Goal: Information Seeking & Learning: Find specific fact

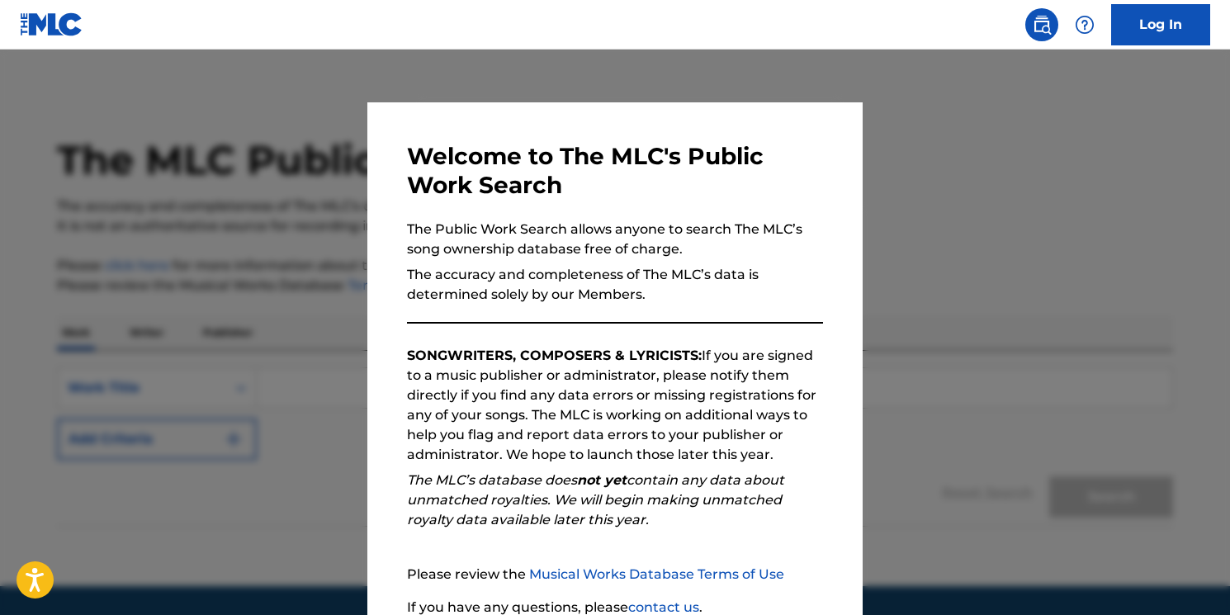
click at [964, 152] on div at bounding box center [615, 357] width 1230 height 615
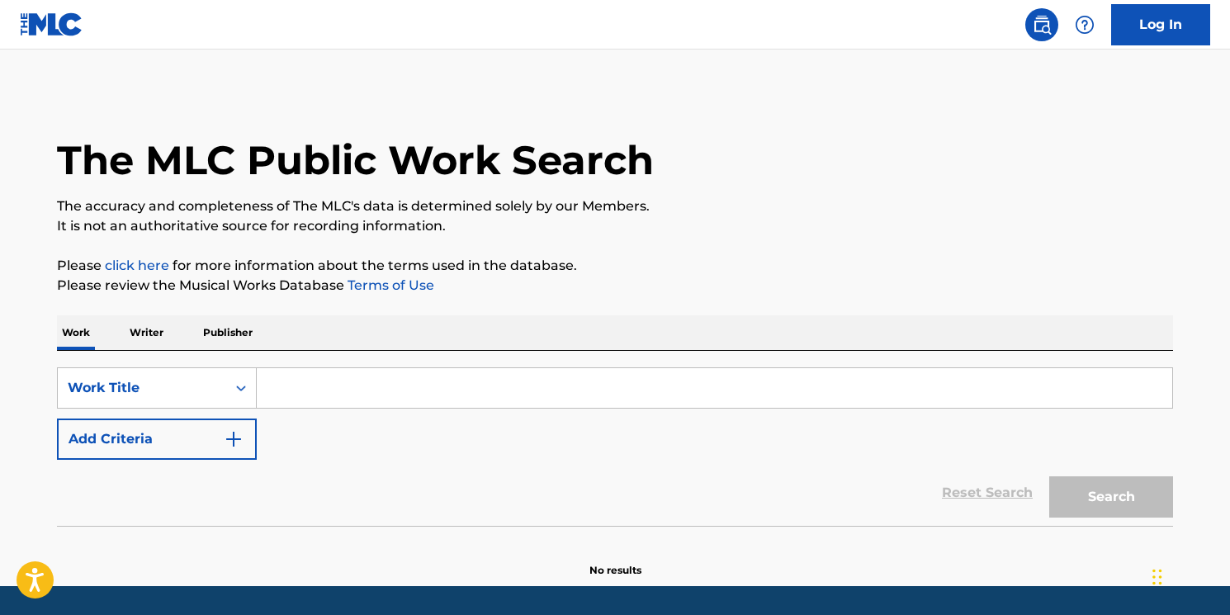
scroll to position [50, 0]
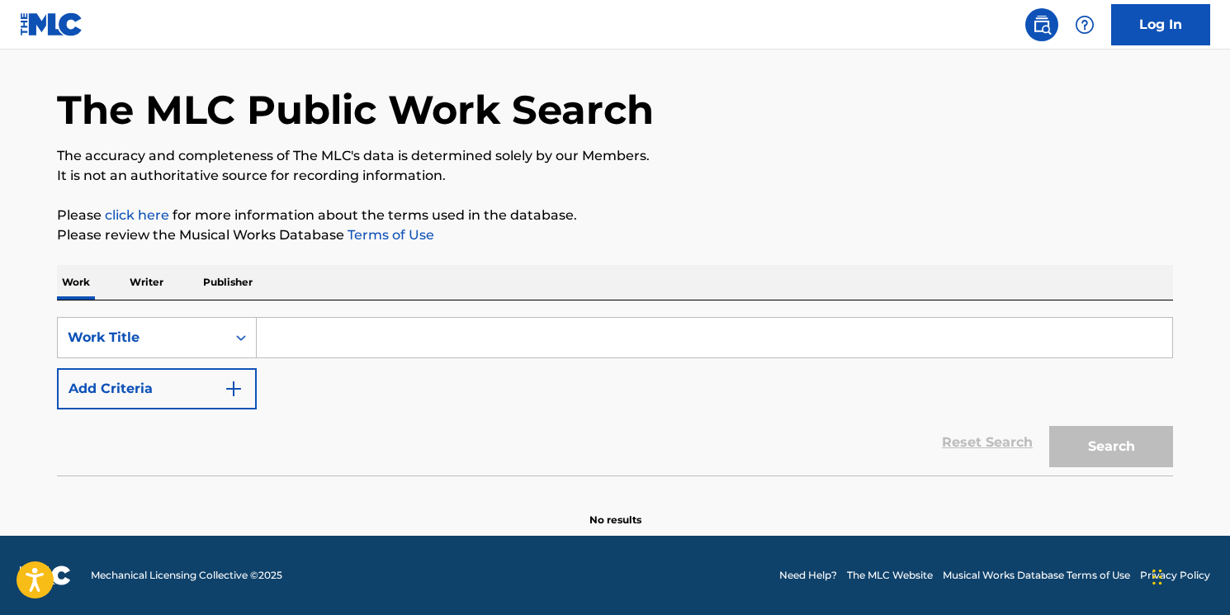
click at [314, 312] on div "SearchWithCriteria8c3e1b4b-4d28-4200-b232-984c138f4514 Work Title Add Criteria …" at bounding box center [615, 388] width 1116 height 175
click at [305, 335] on input "Search Form" at bounding box center [715, 338] width 916 height 40
click at [239, 339] on icon "Search Form" at bounding box center [241, 337] width 17 height 17
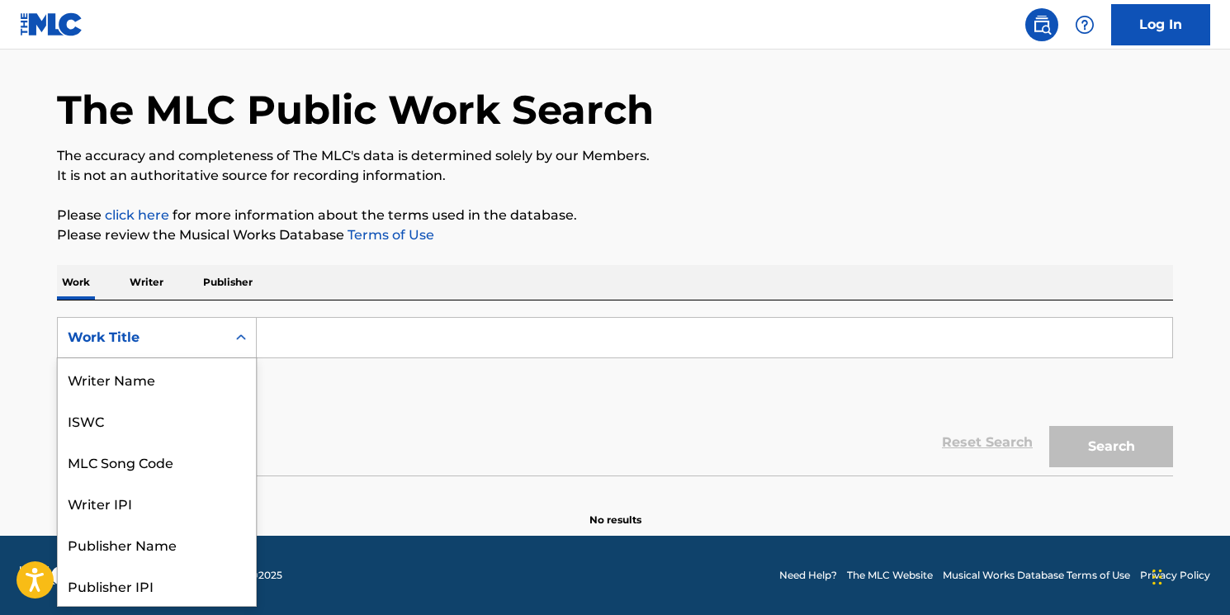
scroll to position [83, 0]
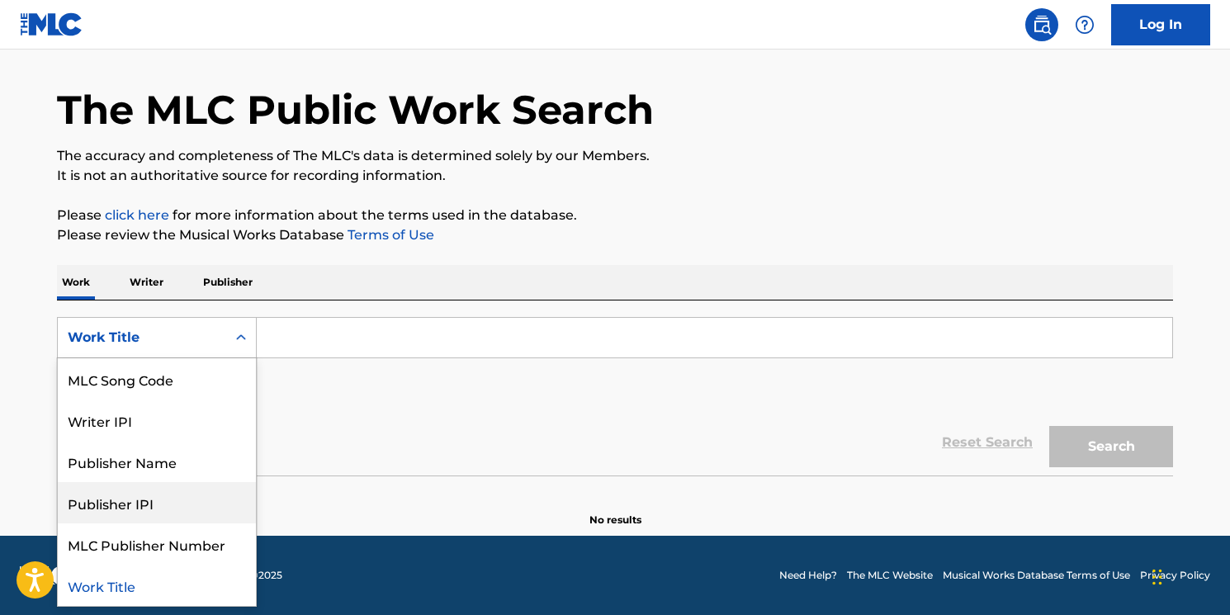
click at [327, 315] on div "SearchWithCriteria8c3e1b4b-4d28-4200-b232-984c138f4514 Publisher IPI, 6 of 8. 8…" at bounding box center [615, 388] width 1116 height 175
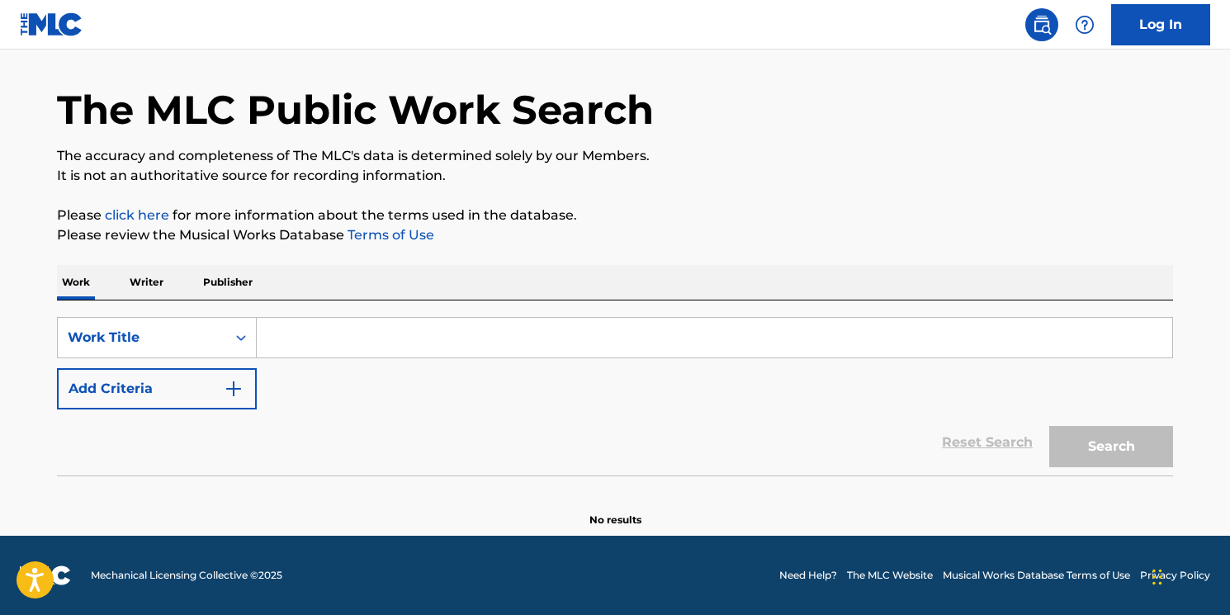
click at [325, 326] on input "Search Form" at bounding box center [715, 338] width 916 height 40
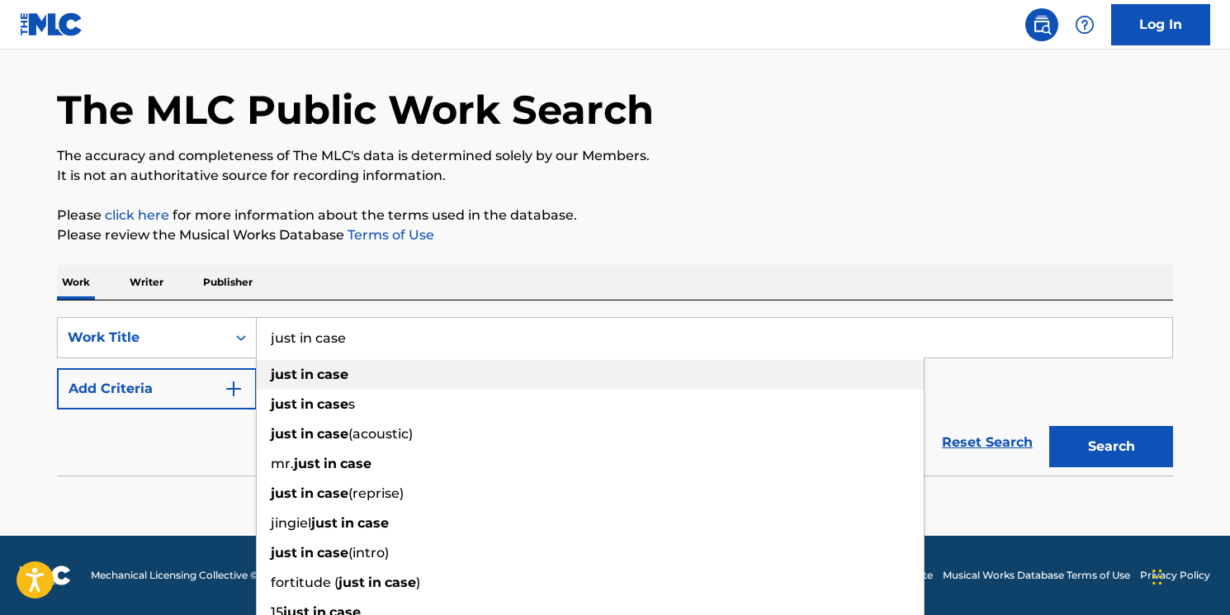
type input "just in case"
click at [409, 379] on div "just in case" at bounding box center [590, 375] width 667 height 30
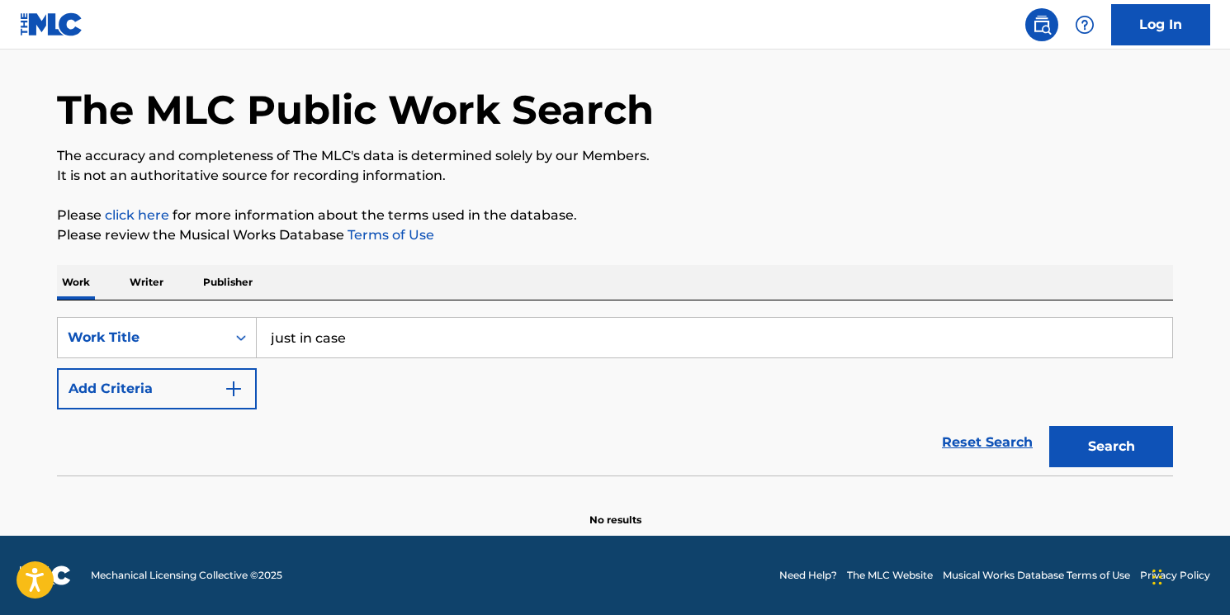
click at [1101, 444] on button "Search" at bounding box center [1111, 446] width 124 height 41
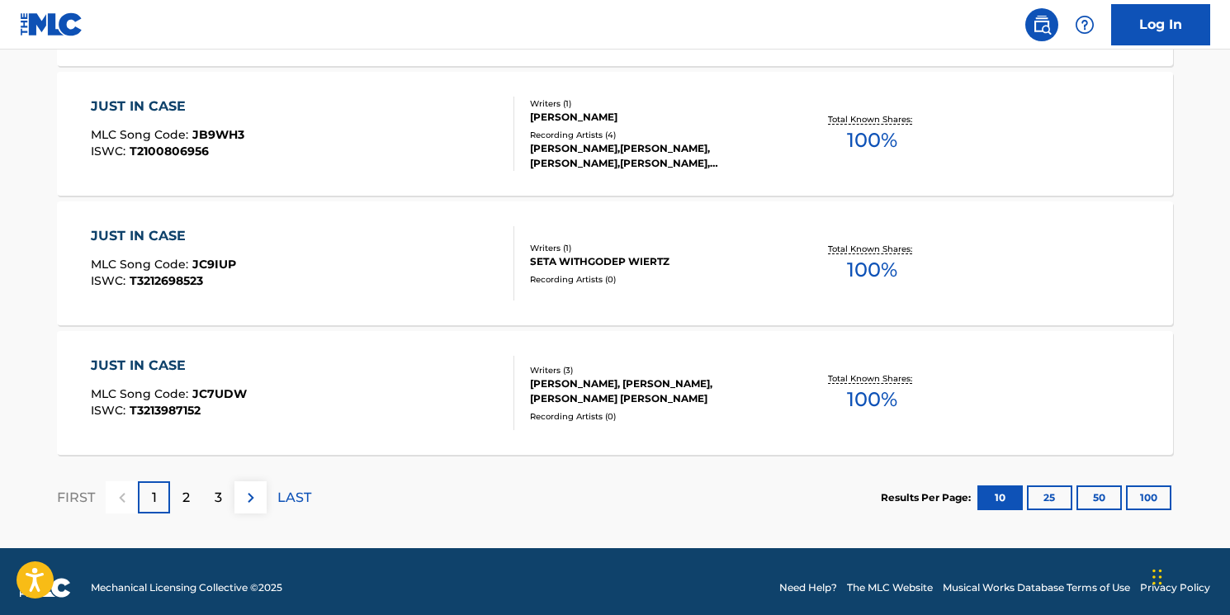
scroll to position [1406, 0]
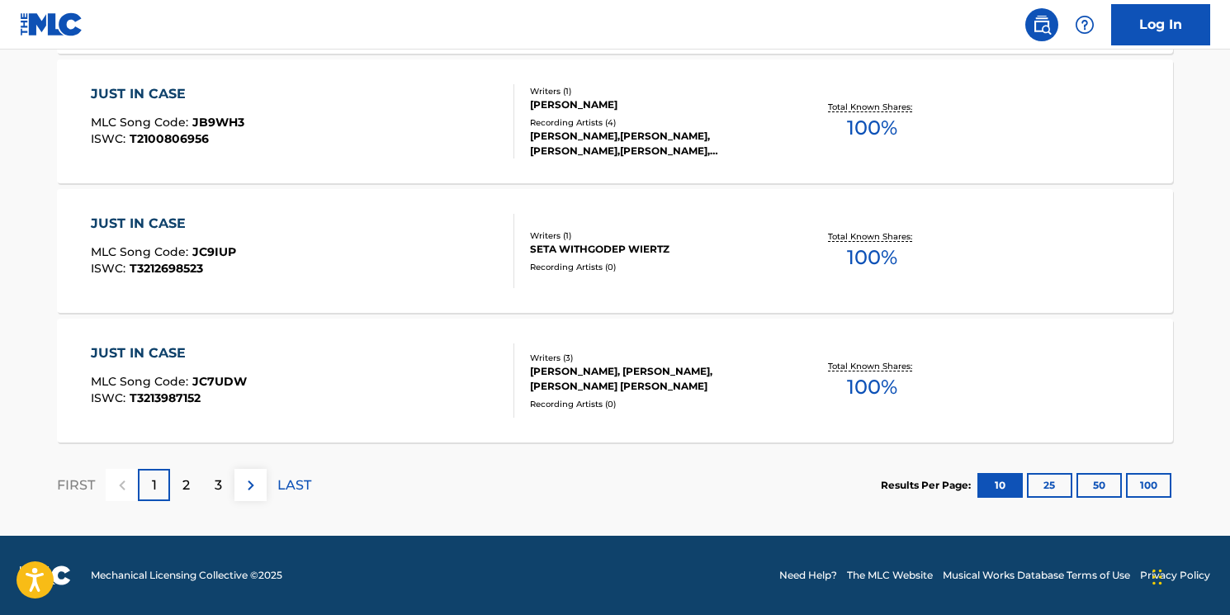
click at [192, 489] on div "2" at bounding box center [186, 485] width 32 height 32
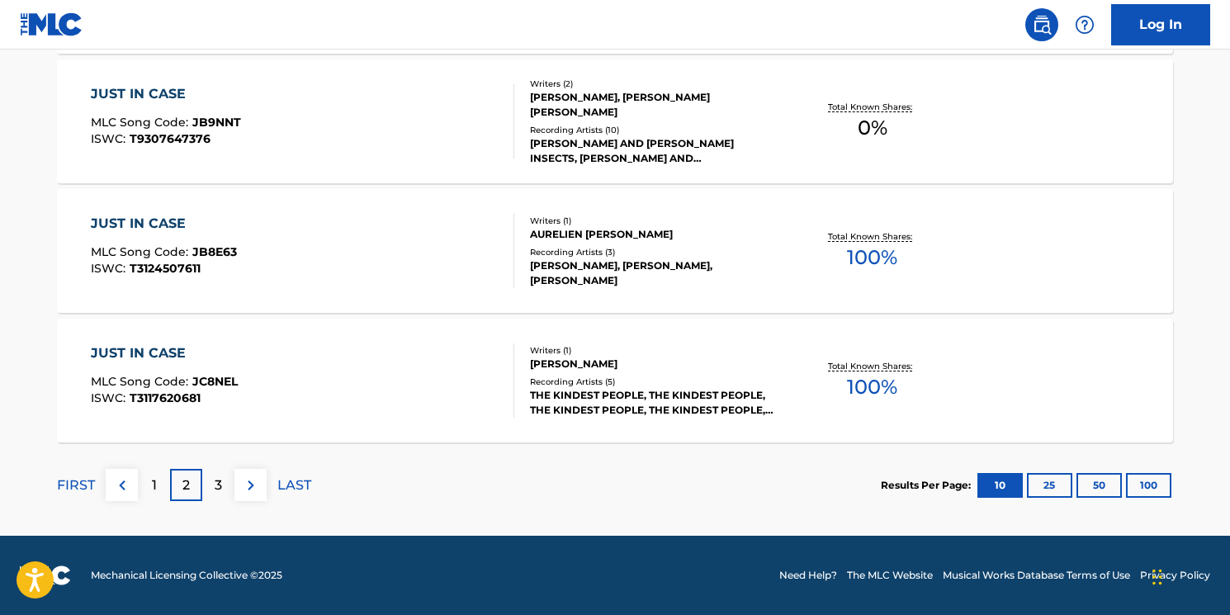
click at [218, 492] on p "3" at bounding box center [218, 486] width 7 height 20
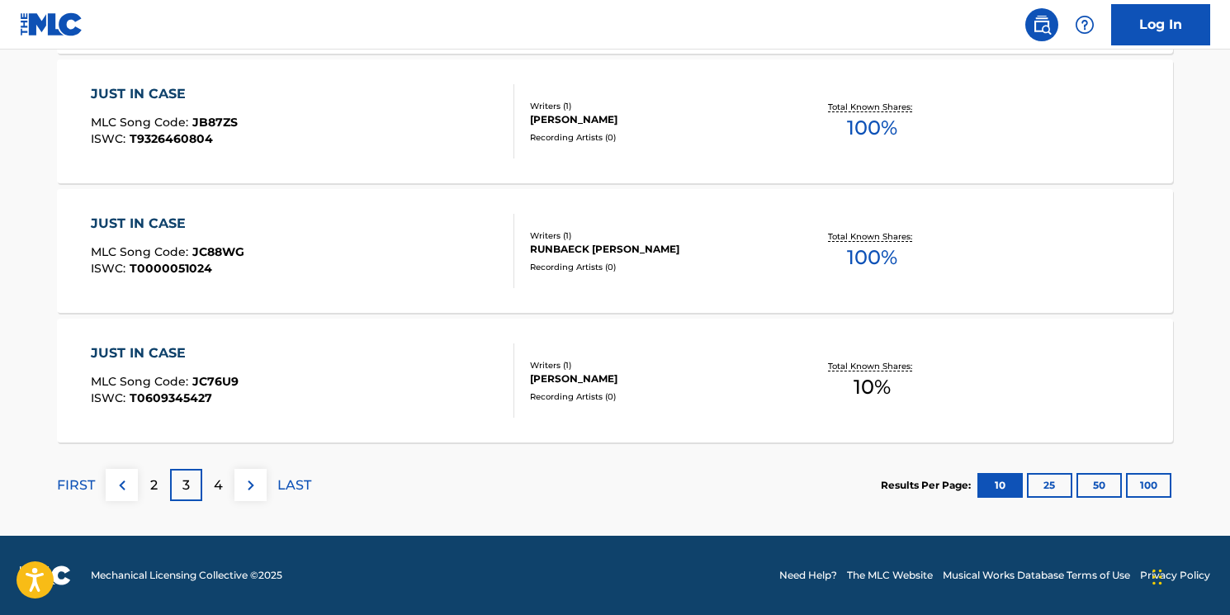
click at [221, 488] on p "4" at bounding box center [218, 486] width 9 height 20
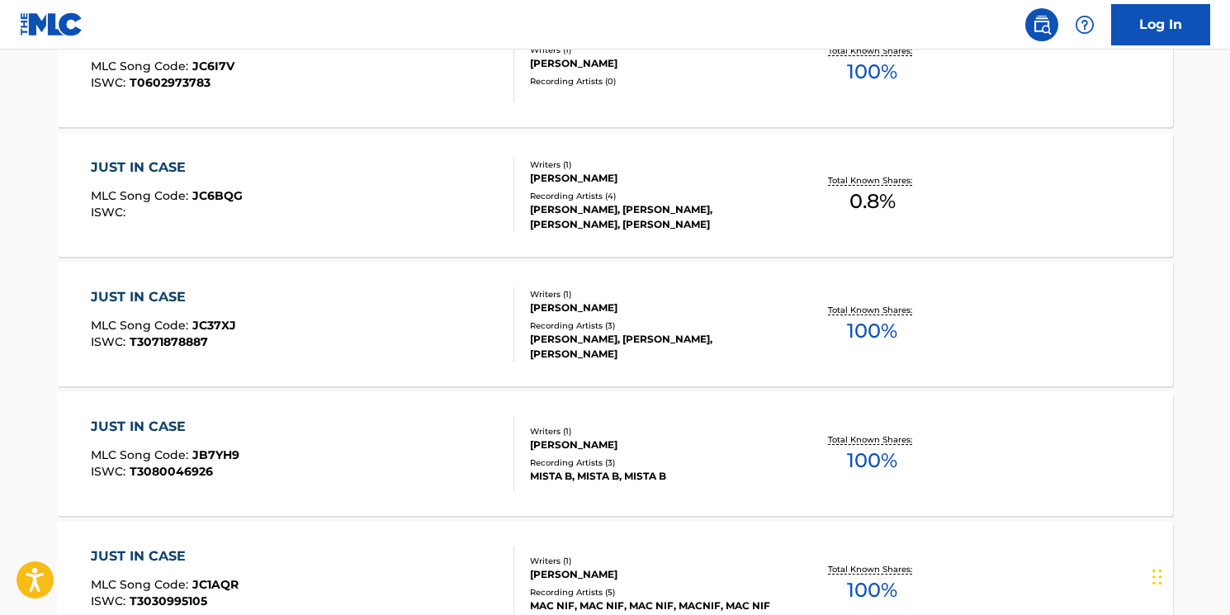
scroll to position [1058, 0]
